Goal: Information Seeking & Learning: Find specific fact

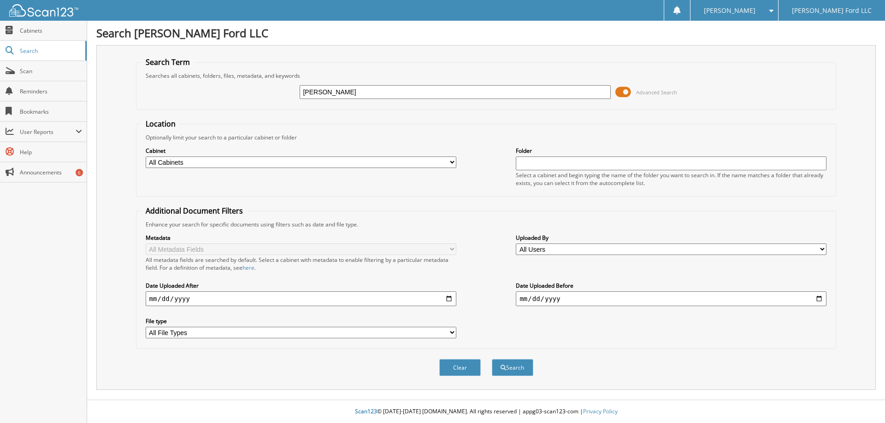
type input "[PERSON_NAME]"
click at [492, 359] on button "Search" at bounding box center [512, 367] width 41 height 17
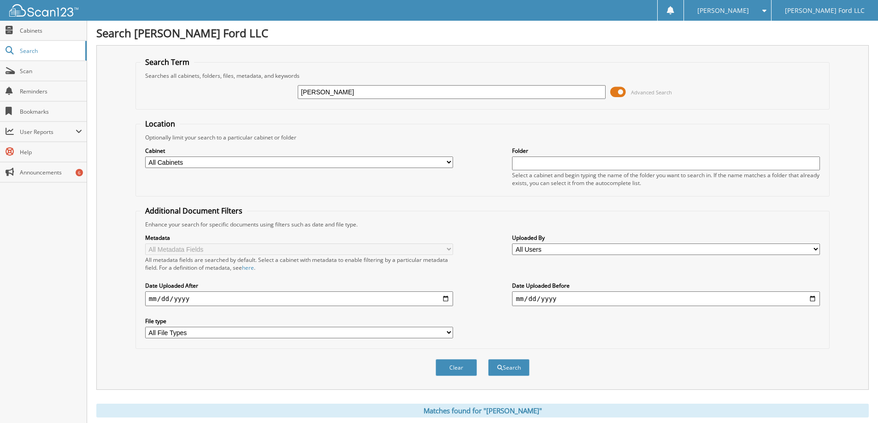
click at [619, 92] on span at bounding box center [618, 92] width 16 height 14
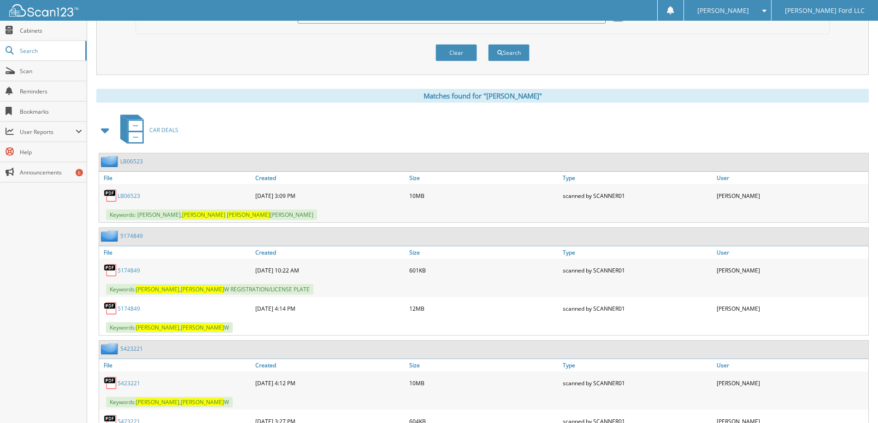
scroll to position [92, 0]
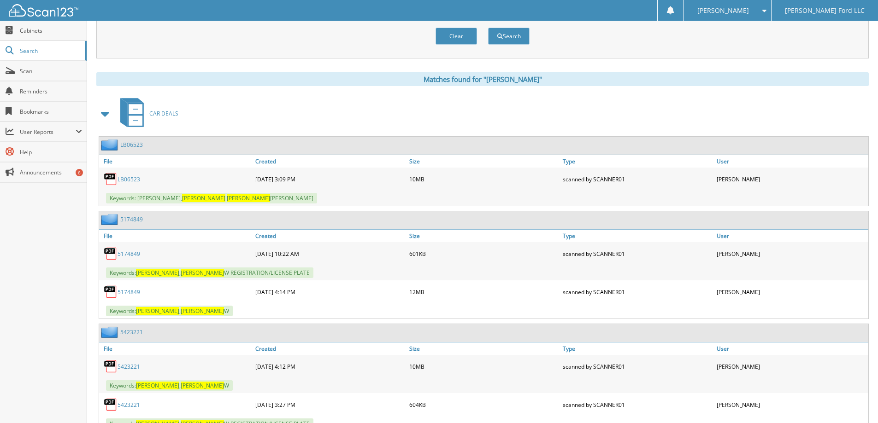
click at [127, 293] on link "5174849" at bounding box center [128, 292] width 23 height 8
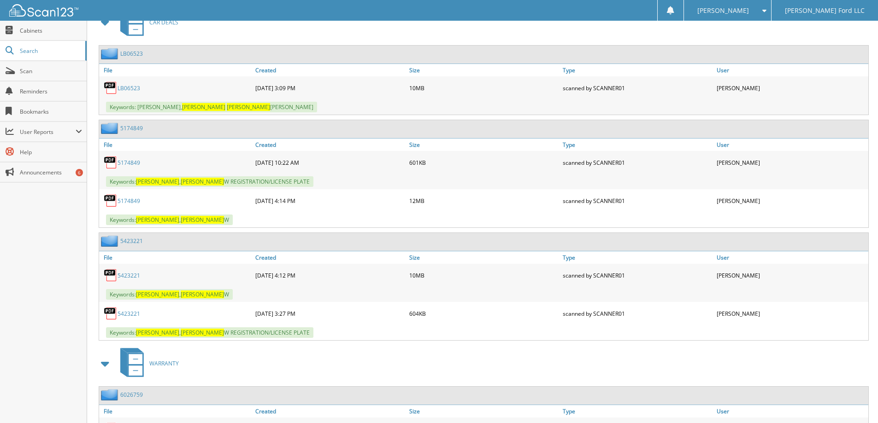
scroll to position [184, 0]
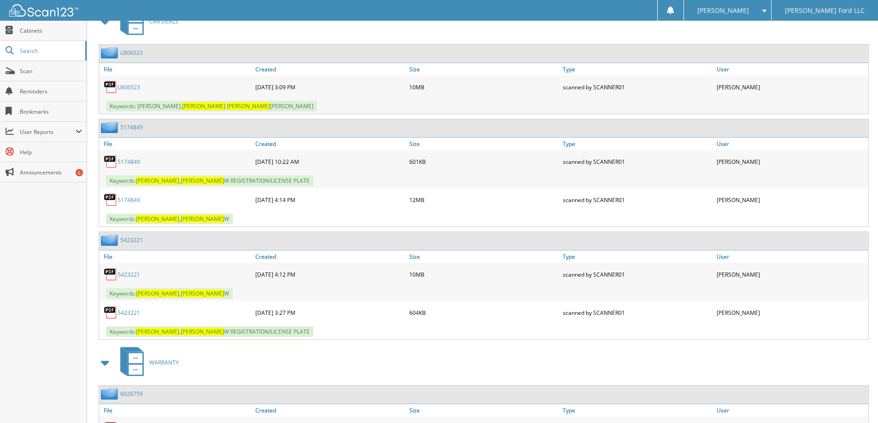
click at [134, 276] on link "5423221" at bounding box center [128, 275] width 23 height 8
